Goal: Transaction & Acquisition: Purchase product/service

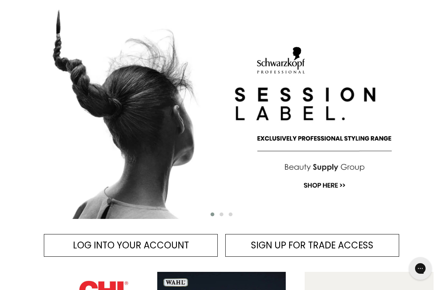
scroll to position [139, 0]
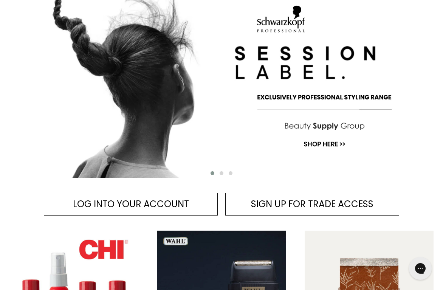
click at [180, 202] on span "LOG INTO YOUR ACCOUNT" at bounding box center [131, 204] width 116 height 12
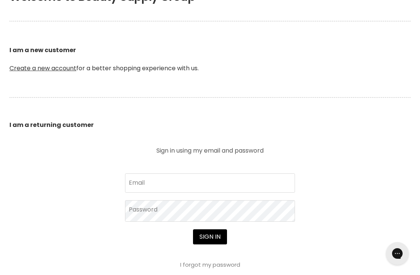
scroll to position [194, 0]
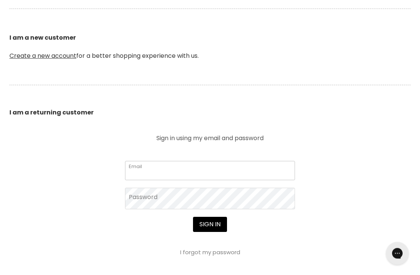
click at [250, 165] on input "Email" at bounding box center [210, 170] width 170 height 19
type input "deborahbeer01@gmail.com"
click at [210, 225] on button "Sign in" at bounding box center [210, 224] width 34 height 15
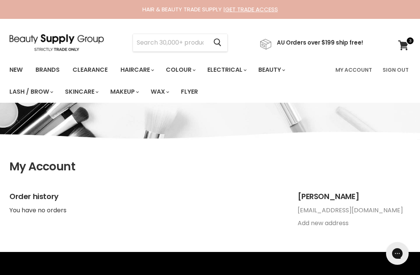
click at [199, 36] on input "Search" at bounding box center [170, 42] width 74 height 17
click at [188, 42] on input "Search" at bounding box center [170, 42] width 74 height 17
click at [176, 43] on input "Clean" at bounding box center [170, 42] width 74 height 17
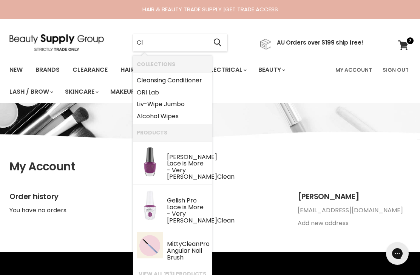
type input "C"
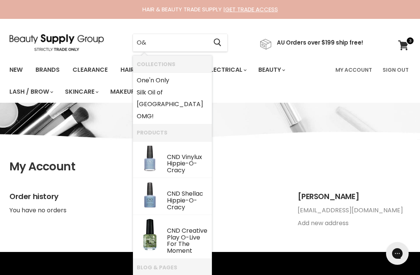
type input "O&M"
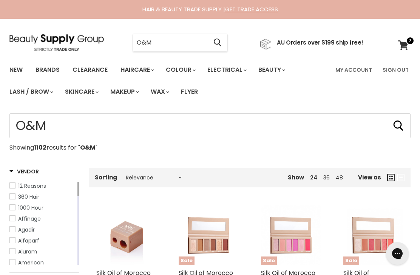
click at [175, 39] on input "O&M" at bounding box center [170, 42] width 74 height 17
click at [189, 36] on input "O&M" at bounding box center [170, 42] width 74 height 17
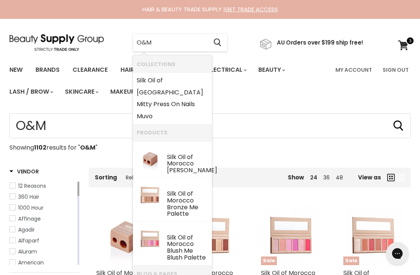
click at [182, 42] on input "O&M" at bounding box center [170, 42] width 74 height 17
type input "O"
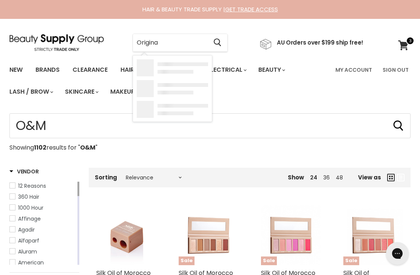
type input "Original"
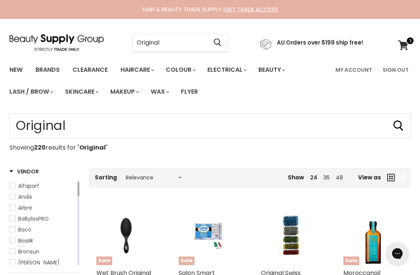
click at [185, 39] on input "Original" at bounding box center [170, 42] width 74 height 17
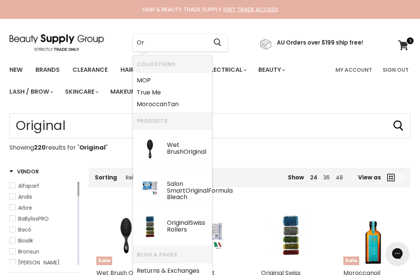
type input "O"
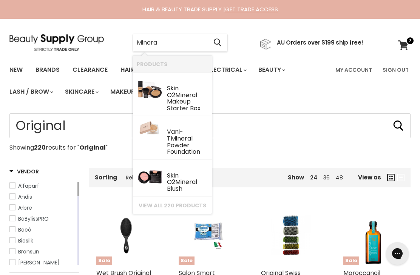
type input "Mineral"
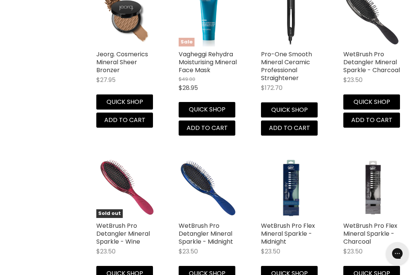
scroll to position [556, 0]
